Goal: Task Accomplishment & Management: Use online tool/utility

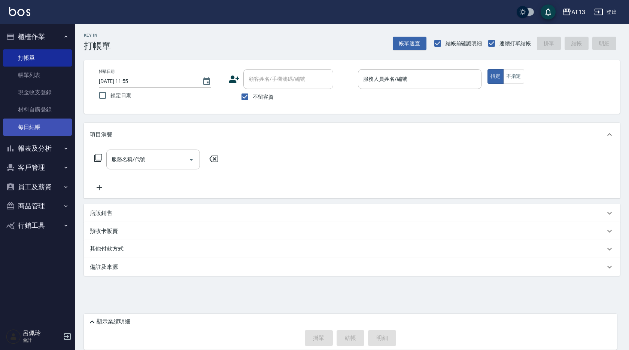
drag, startPoint x: 0, startPoint y: 0, endPoint x: 48, endPoint y: 124, distance: 132.8
click at [48, 124] on link "每日結帳" at bounding box center [37, 127] width 69 height 17
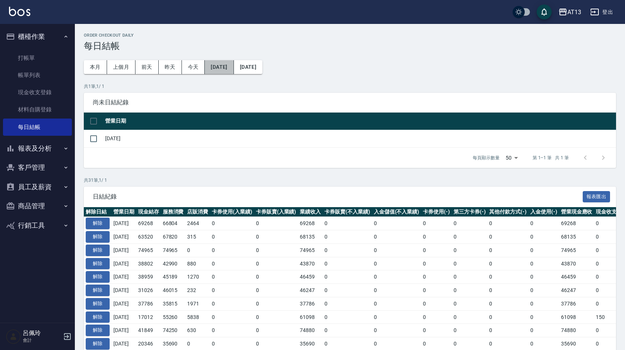
click at [233, 67] on button "[DATE]" at bounding box center [219, 67] width 29 height 14
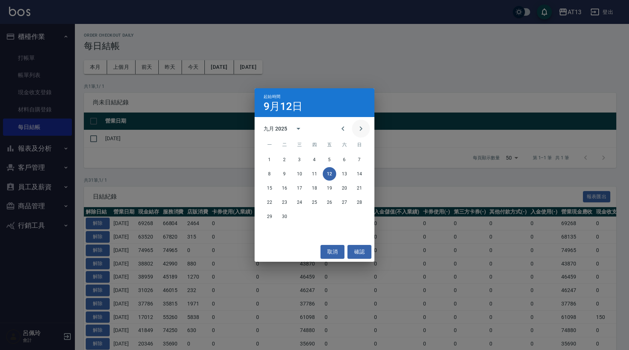
click at [356, 131] on button "Next month" at bounding box center [361, 129] width 18 height 18
click at [340, 160] on button "4" at bounding box center [344, 159] width 13 height 13
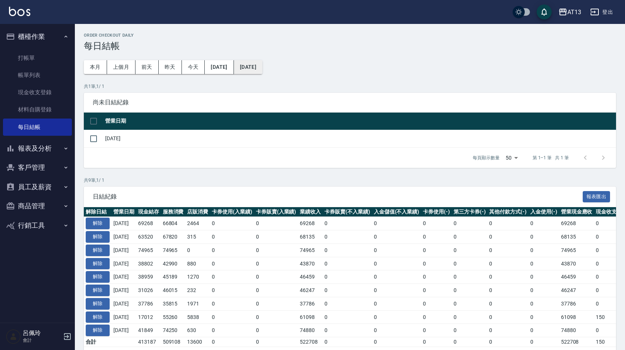
click at [262, 65] on button "[DATE]" at bounding box center [248, 67] width 28 height 14
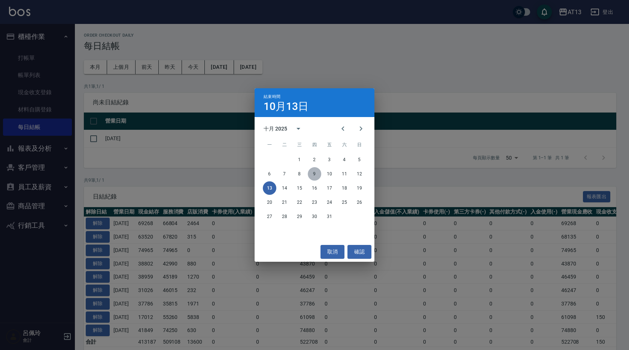
drag, startPoint x: 315, startPoint y: 175, endPoint x: 314, endPoint y: 161, distance: 14.6
click at [317, 174] on button "9" at bounding box center [314, 173] width 13 height 13
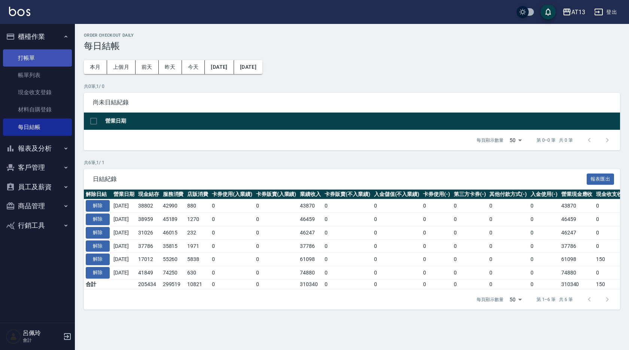
click at [42, 55] on link "打帳單" at bounding box center [37, 57] width 69 height 17
